Goal: Find specific page/section: Find specific page/section

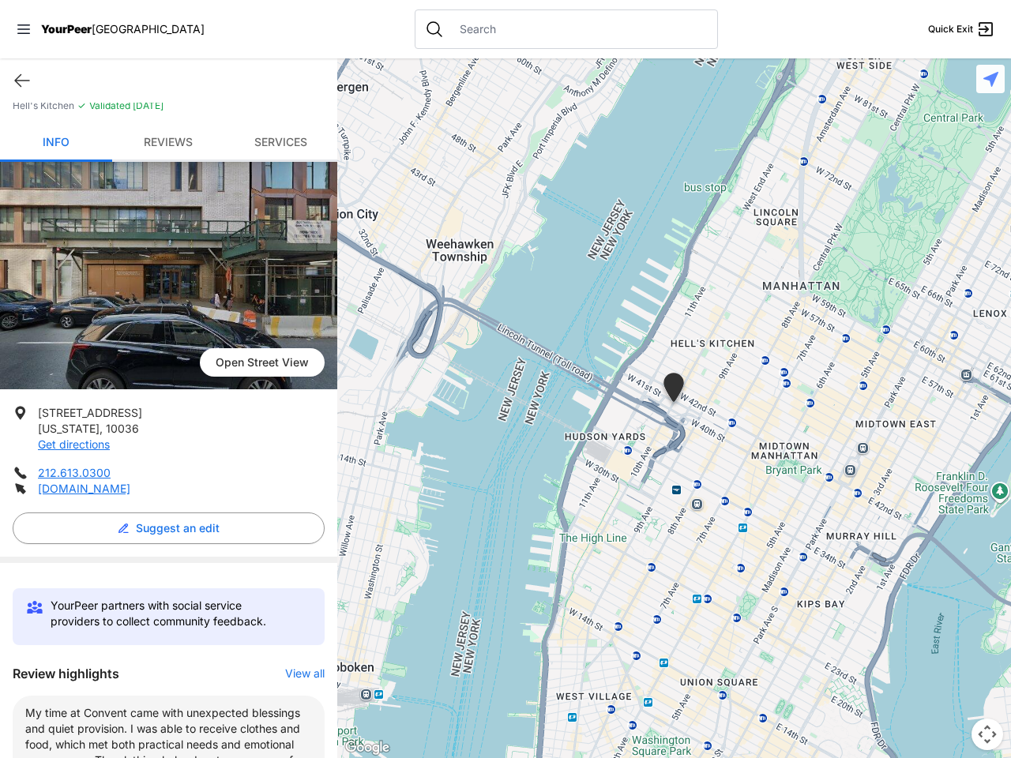
click at [24, 29] on icon at bounding box center [23, 28] width 13 height 9
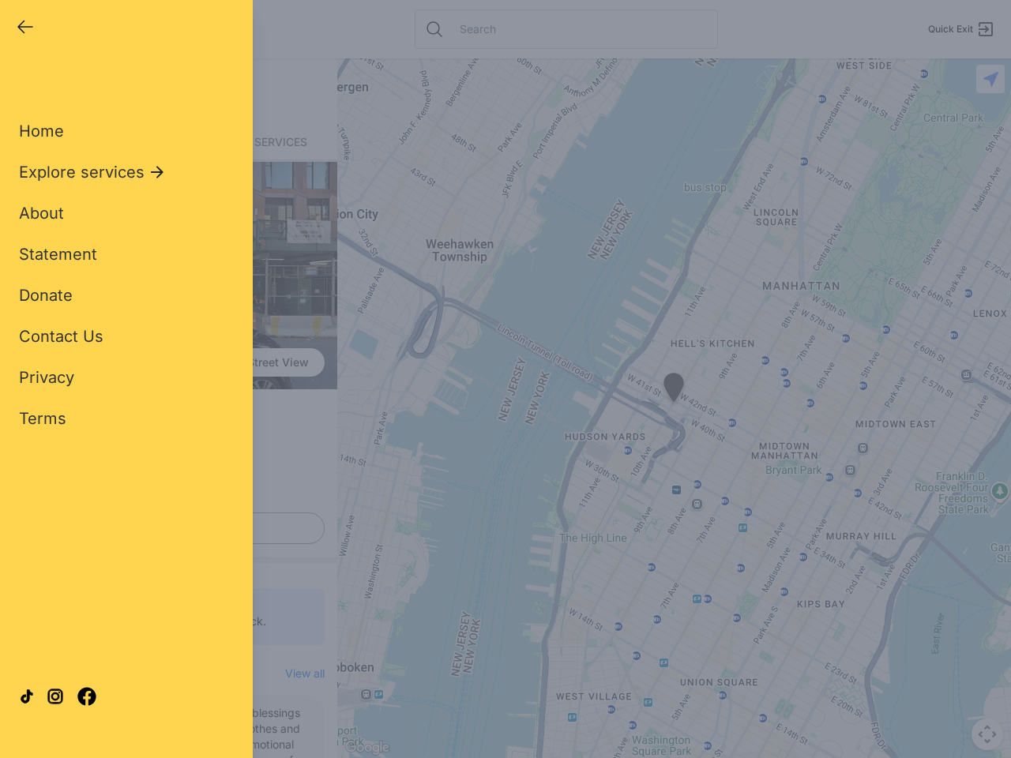
click at [22, 81] on div "Home Explore services About Statement Donate Contact Us Privacy Terms" at bounding box center [126, 250] width 215 height 360
click at [164, 528] on div "Single Adult Families Soup Kitchen Food Pantry Toiletries Restrooms Showers Lau…" at bounding box center [126, 362] width 215 height 584
click at [297, 674] on div "Close panel YourPeer [GEOGRAPHIC_DATA] Quick Exit Single Adult Families Soup Ki…" at bounding box center [505, 379] width 1011 height 758
click at [674, 408] on div "Close panel YourPeer [GEOGRAPHIC_DATA] Quick Exit Single Adult Families Soup Ki…" at bounding box center [505, 379] width 1011 height 758
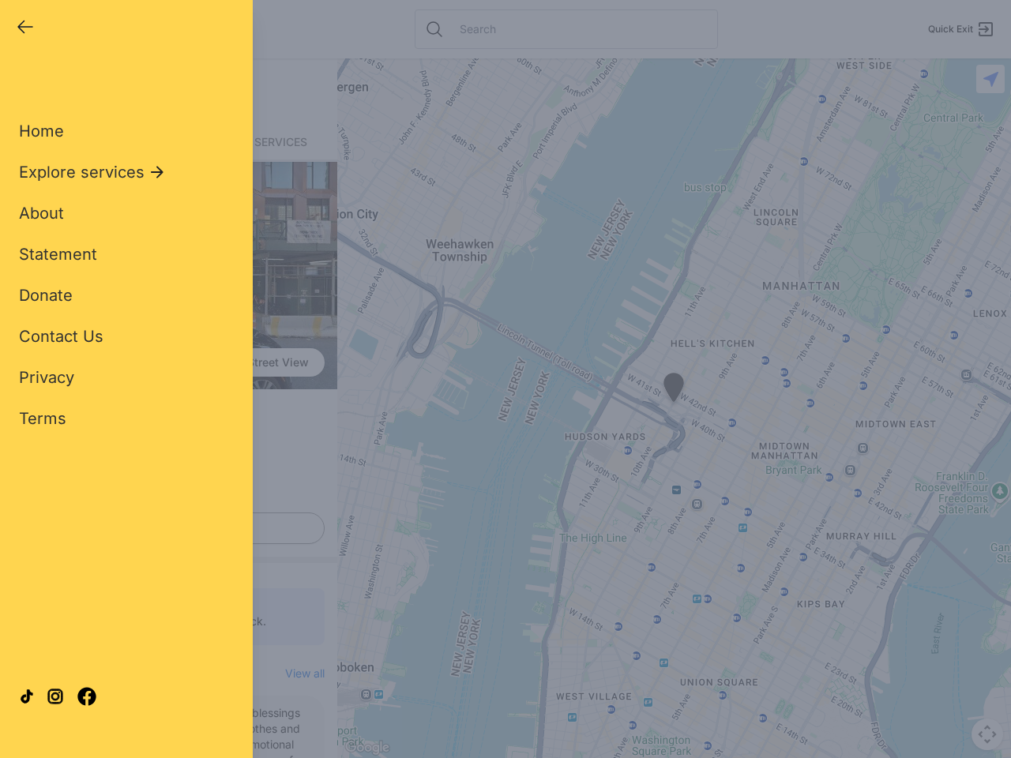
click at [674, 408] on div "Close panel YourPeer [GEOGRAPHIC_DATA] Quick Exit Single Adult Families Soup Ki…" at bounding box center [505, 379] width 1011 height 758
click at [674, 390] on div "Close panel YourPeer [GEOGRAPHIC_DATA] Quick Exit Single Adult Families Soup Ki…" at bounding box center [505, 379] width 1011 height 758
click at [987, 735] on div "Close panel YourPeer [GEOGRAPHIC_DATA] Quick Exit Single Adult Families Soup Ki…" at bounding box center [505, 379] width 1011 height 758
click at [990, 79] on div "Close panel YourPeer [GEOGRAPHIC_DATA] Quick Exit Single Adult Families Soup Ki…" at bounding box center [505, 379] width 1011 height 758
